Goal: Task Accomplishment & Management: Use online tool/utility

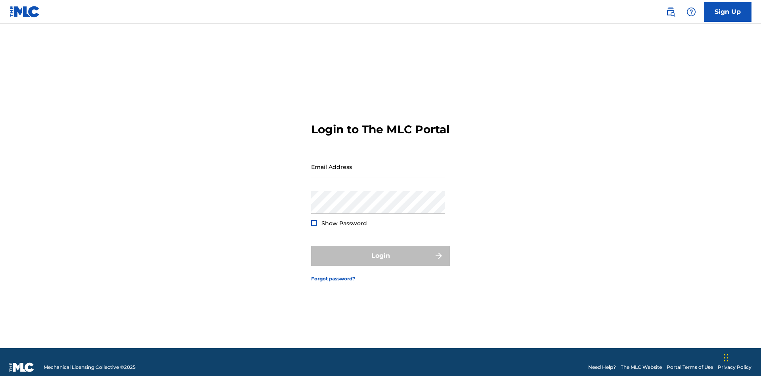
scroll to position [10, 0]
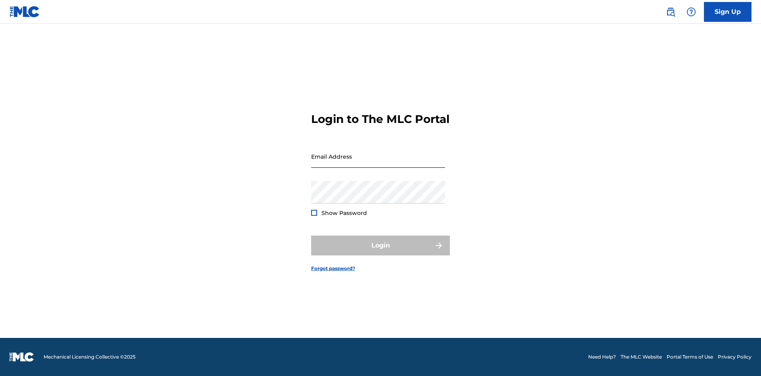
click at [378, 163] on input "Email Address" at bounding box center [378, 156] width 134 height 23
type input "[EMAIL_ADDRESS][DOMAIN_NAME]"
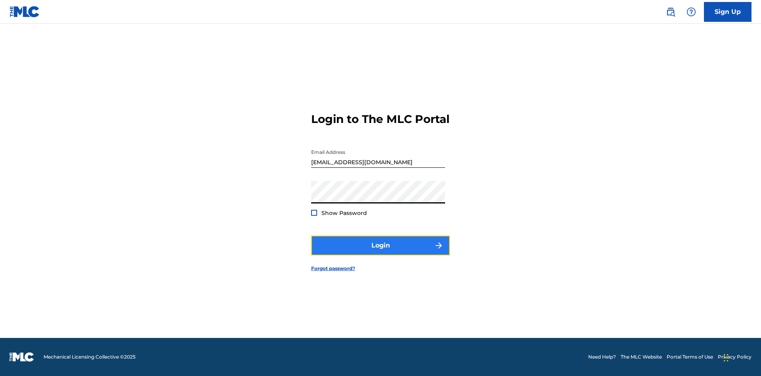
click at [380, 252] on button "Login" at bounding box center [380, 245] width 139 height 20
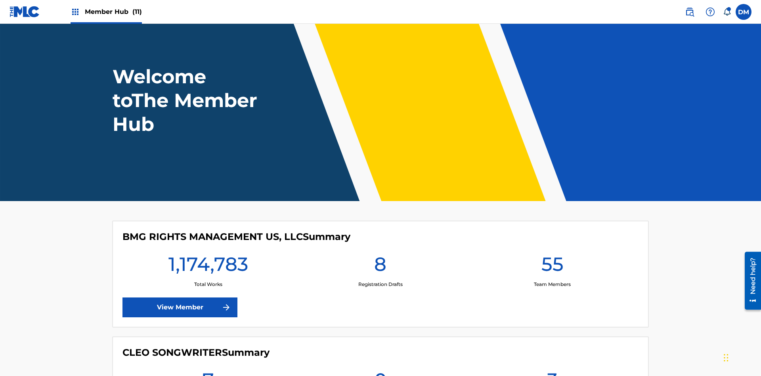
click at [113, 11] on span "Member Hub (11)" at bounding box center [113, 11] width 57 height 9
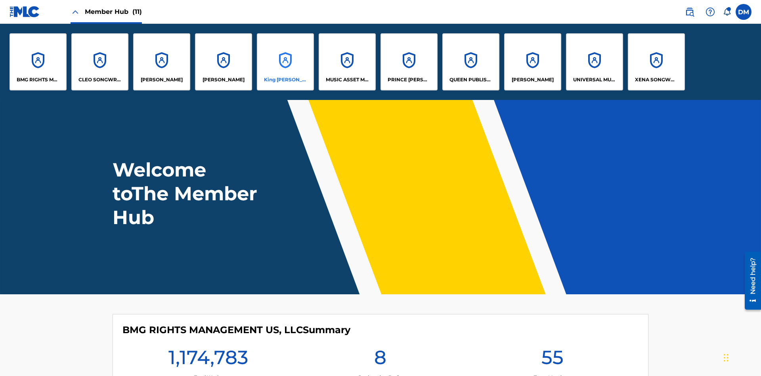
click at [285, 80] on p "King [PERSON_NAME]" at bounding box center [285, 79] width 43 height 7
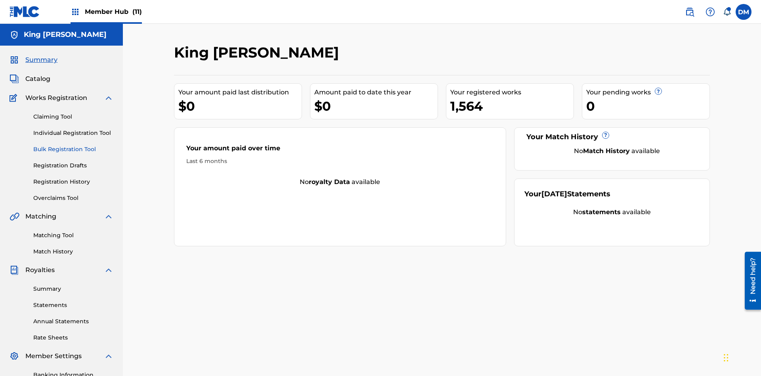
click at [73, 145] on link "Bulk Registration Tool" at bounding box center [73, 149] width 80 height 8
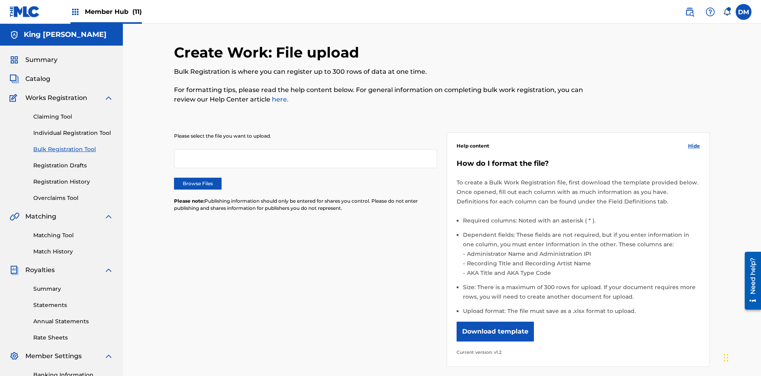
scroll to position [0, 174]
